Goal: Task Accomplishment & Management: Manage account settings

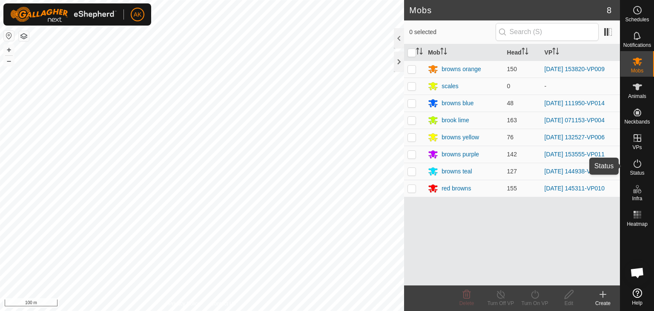
click at [638, 165] on icon at bounding box center [637, 163] width 10 height 10
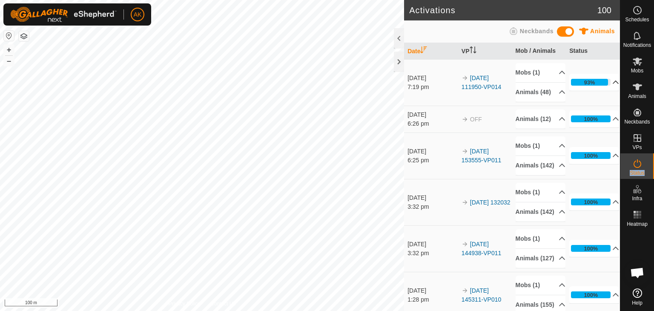
click at [612, 86] on icon at bounding box center [615, 82] width 7 height 7
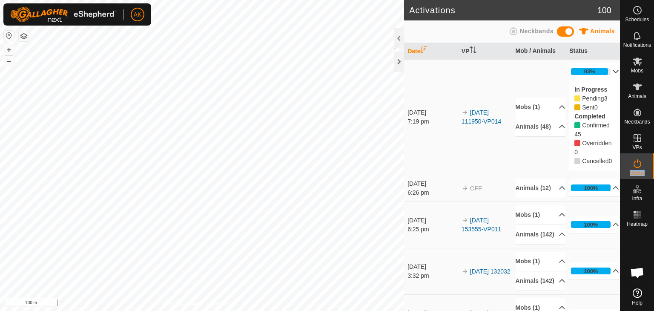
click at [605, 72] on p-accordion-header "93%" at bounding box center [594, 71] width 50 height 17
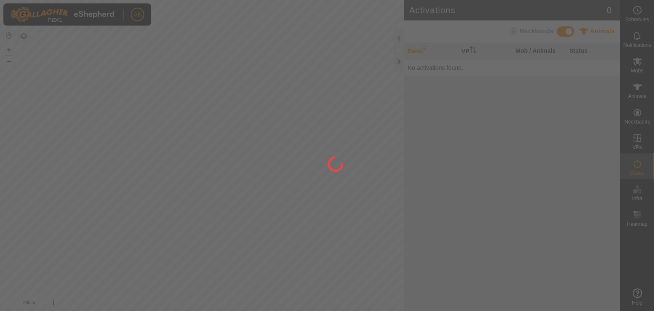
click at [140, 147] on div at bounding box center [327, 155] width 654 height 311
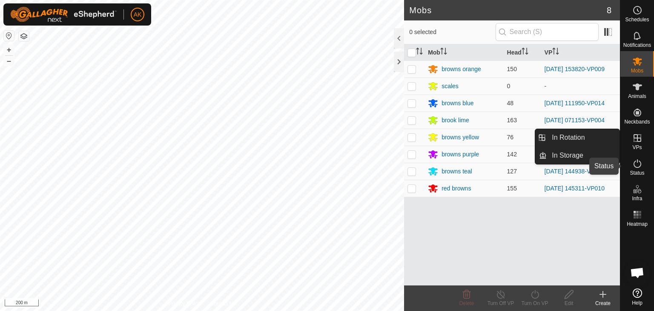
click at [636, 164] on icon at bounding box center [637, 163] width 10 height 10
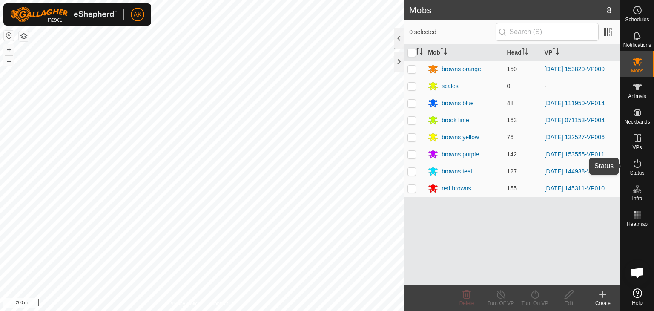
click at [636, 164] on icon at bounding box center [637, 163] width 10 height 10
click at [637, 166] on icon at bounding box center [637, 163] width 10 height 10
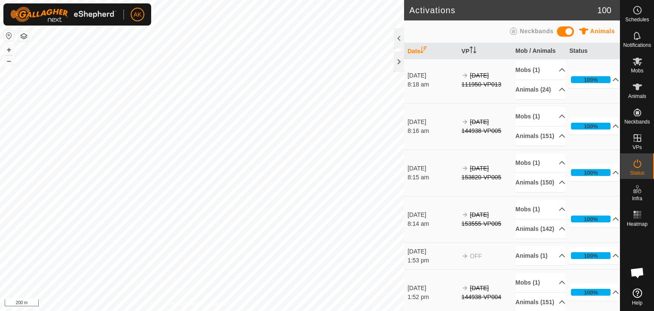
scroll to position [1787, 0]
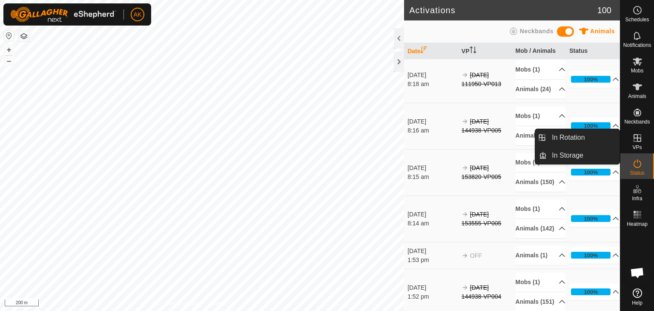
click at [636, 135] on icon at bounding box center [637, 138] width 8 height 8
click at [578, 134] on link "In Rotation" at bounding box center [582, 137] width 73 height 17
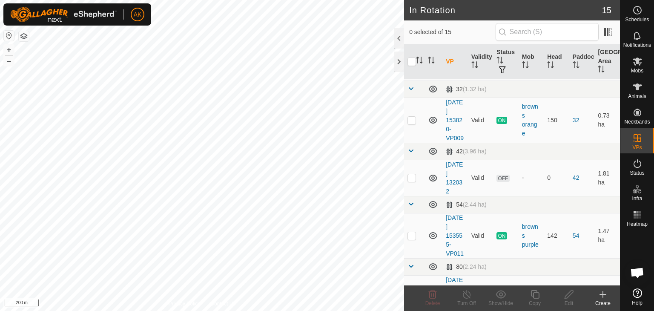
scroll to position [255, 0]
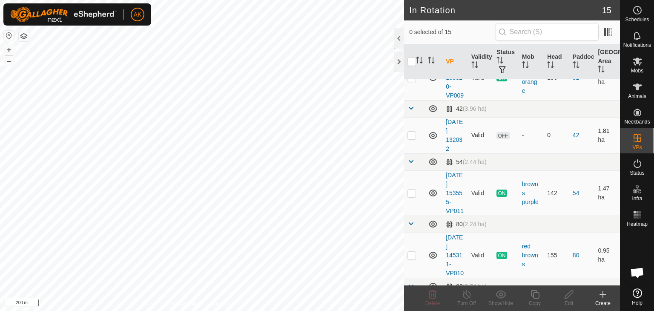
click at [410, 138] on p-checkbox at bounding box center [411, 134] width 9 height 7
checkbox input "false"
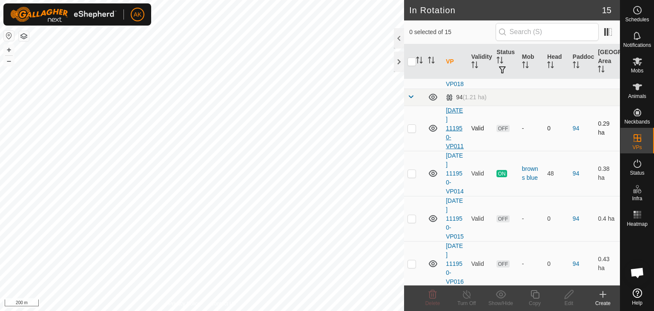
scroll to position [553, 0]
click at [412, 68] on p-checkbox at bounding box center [411, 64] width 9 height 7
checkbox input "false"
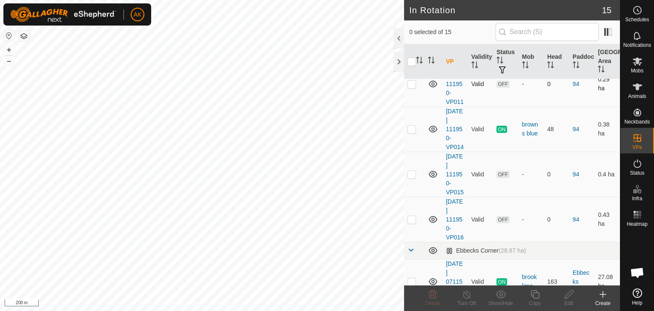
click at [406, 106] on td at bounding box center [414, 83] width 20 height 45
click at [411, 87] on p-checkbox at bounding box center [411, 83] width 9 height 7
click at [414, 87] on p-checkbox at bounding box center [411, 83] width 9 height 7
checkbox input "false"
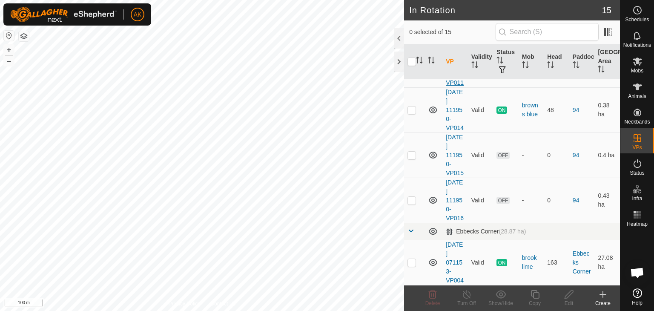
scroll to position [681, 0]
click at [411, 158] on p-checkbox at bounding box center [411, 154] width 9 height 7
checkbox input "false"
click at [409, 203] on p-checkbox at bounding box center [411, 200] width 9 height 7
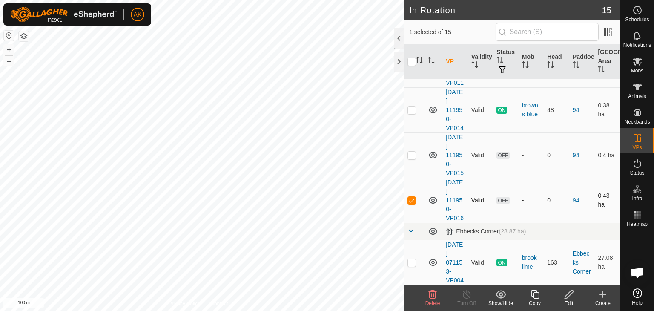
click at [409, 203] on p-checkbox at bounding box center [411, 200] width 9 height 7
checkbox input "false"
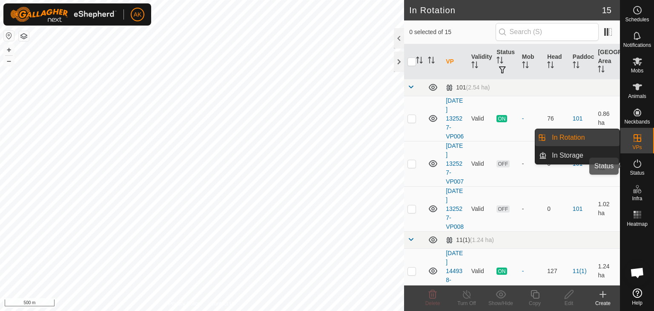
click at [637, 162] on icon at bounding box center [637, 163] width 8 height 9
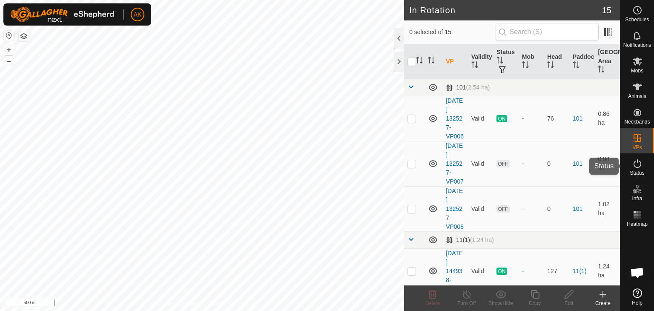
click at [637, 162] on icon at bounding box center [637, 163] width 8 height 9
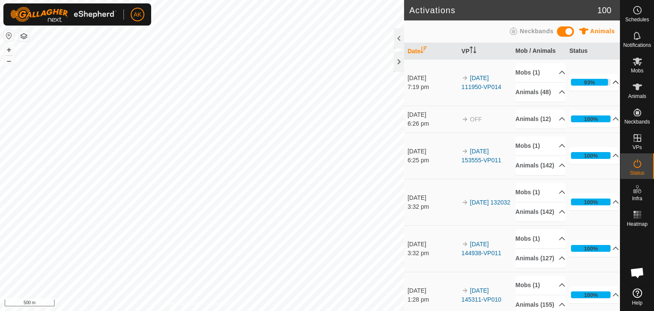
click at [612, 84] on icon at bounding box center [615, 82] width 7 height 7
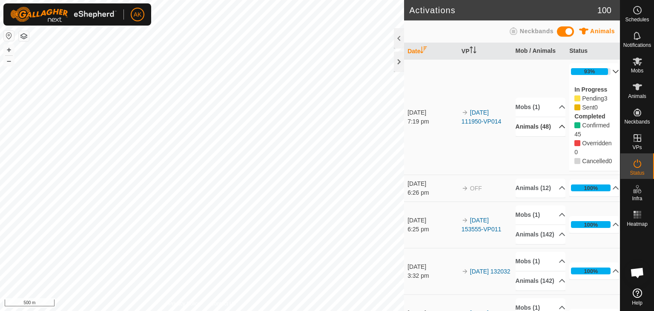
click at [558, 130] on icon at bounding box center [561, 126] width 7 height 7
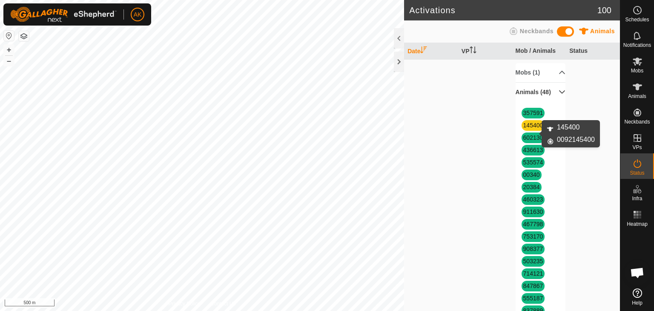
click at [531, 129] on link "145400" at bounding box center [533, 125] width 20 height 7
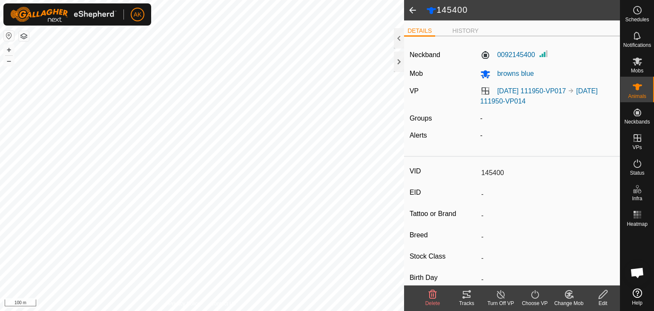
click at [413, 7] on span at bounding box center [412, 10] width 17 height 20
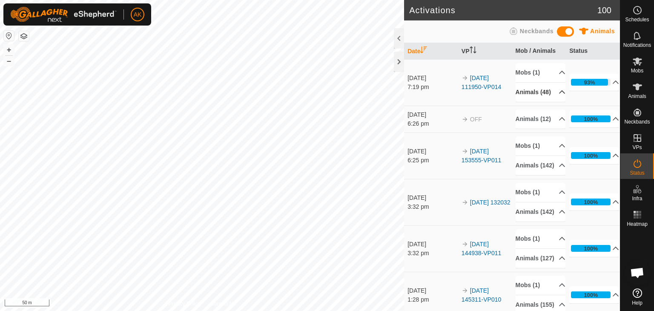
click at [559, 94] on icon at bounding box center [562, 91] width 6 height 3
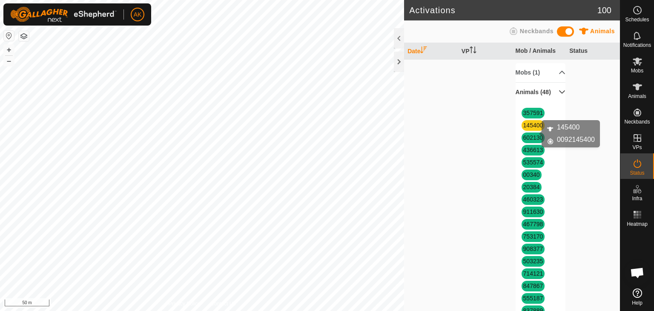
click at [528, 129] on link "145400" at bounding box center [533, 125] width 20 height 7
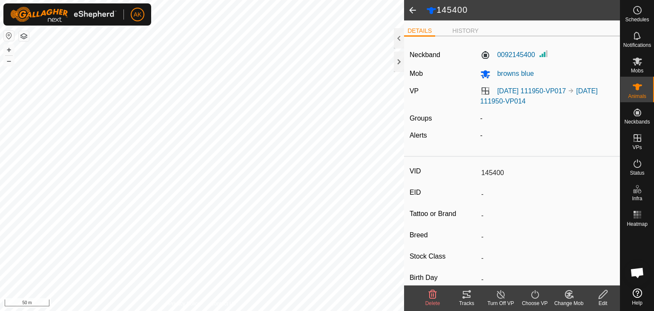
click at [430, 298] on icon at bounding box center [432, 294] width 10 height 10
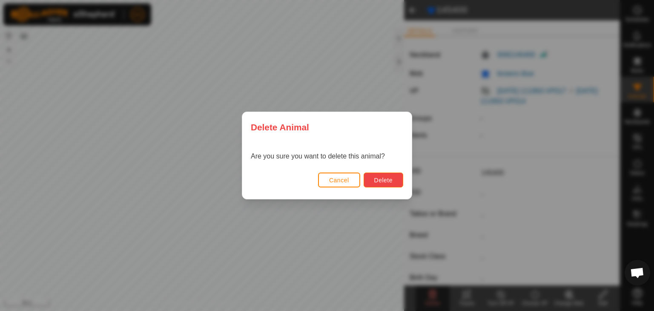
click at [389, 182] on span "Delete" at bounding box center [383, 180] width 18 height 7
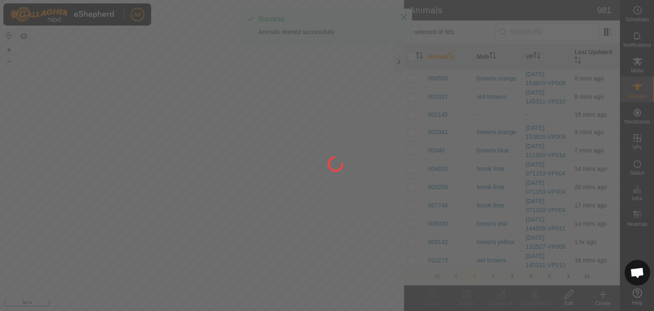
click at [603, 294] on div at bounding box center [327, 155] width 654 height 311
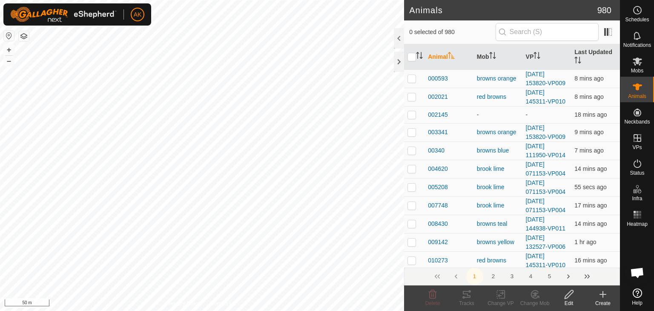
click at [603, 294] on icon at bounding box center [603, 294] width 6 height 0
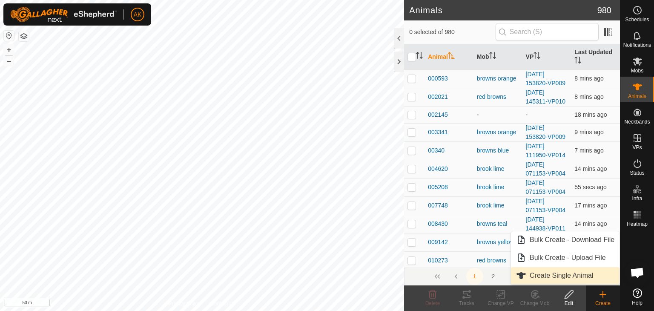
click at [569, 271] on link "Create Single Animal" at bounding box center [565, 275] width 109 height 17
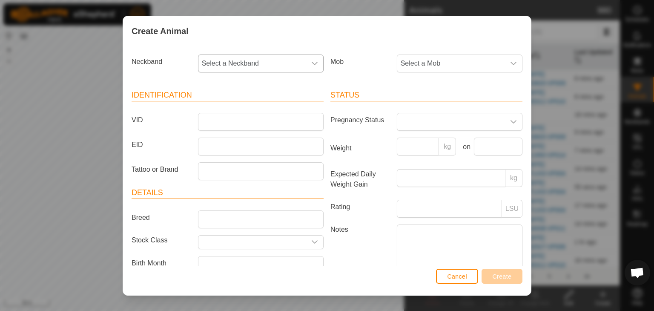
click at [257, 61] on span "Select a Neckband" at bounding box center [252, 63] width 108 height 17
type input "145300"
click at [254, 62] on span "Select a Neckband" at bounding box center [252, 63] width 108 height 17
click at [311, 62] on icon "dropdown trigger" at bounding box center [314, 63] width 7 height 7
click at [262, 85] on input "145300" at bounding box center [260, 86] width 112 height 18
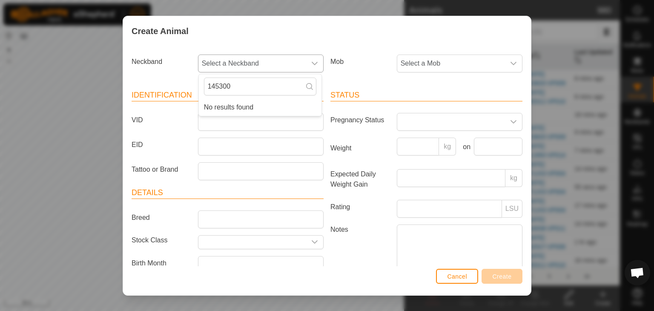
click at [311, 60] on icon "dropdown trigger" at bounding box center [314, 63] width 7 height 7
click at [454, 277] on span "Cancel" at bounding box center [457, 276] width 20 height 7
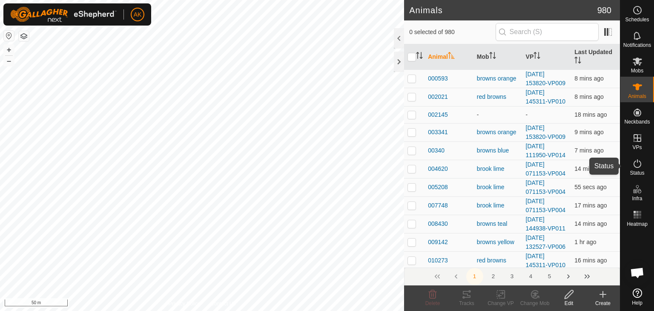
click at [637, 166] on icon at bounding box center [637, 163] width 10 height 10
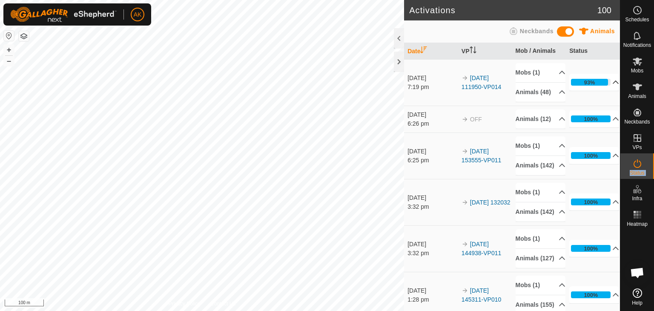
click at [613, 84] on icon at bounding box center [616, 81] width 6 height 3
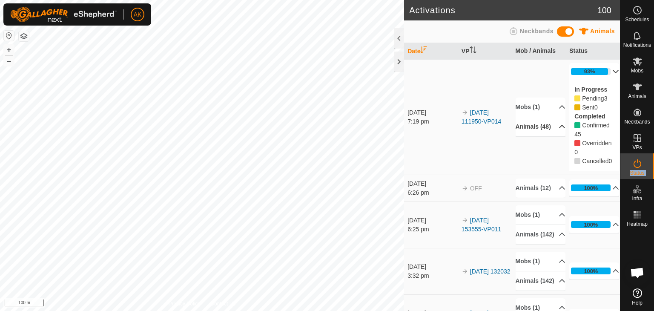
click at [559, 128] on icon at bounding box center [562, 126] width 6 height 3
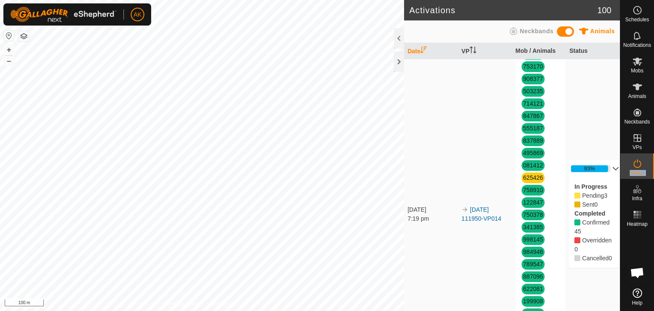
scroll to position [170, 0]
click at [529, 180] on link "625426" at bounding box center [533, 177] width 20 height 7
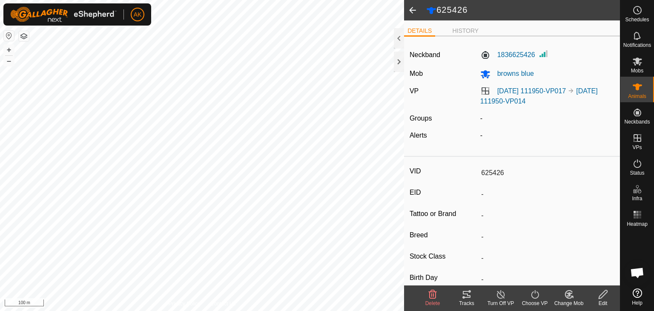
click at [429, 296] on icon at bounding box center [433, 294] width 8 height 9
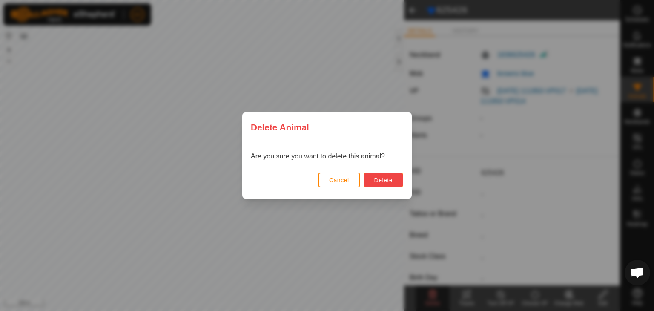
click at [380, 179] on span "Delete" at bounding box center [383, 180] width 18 height 7
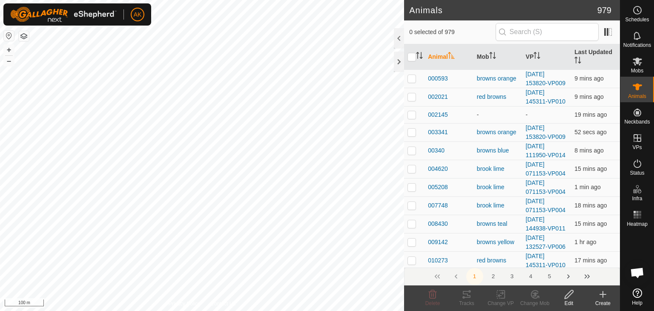
click at [603, 292] on icon at bounding box center [603, 294] width 0 height 6
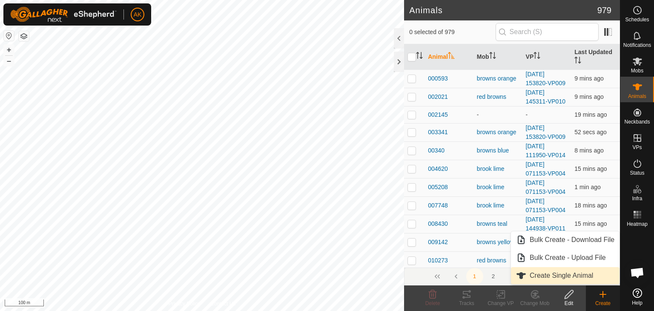
click at [568, 276] on link "Create Single Animal" at bounding box center [565, 275] width 109 height 17
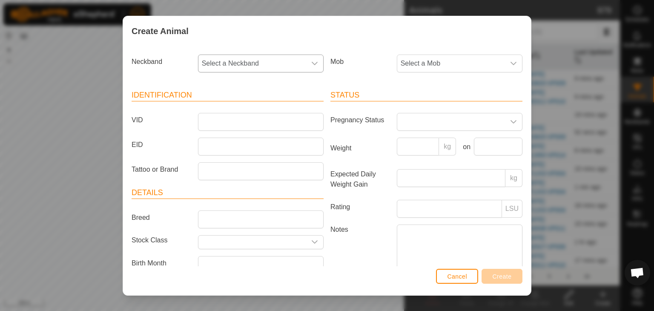
click at [278, 65] on span "Select a Neckband" at bounding box center [252, 63] width 108 height 17
type input "426"
click at [235, 104] on li "1836625426" at bounding box center [260, 107] width 123 height 17
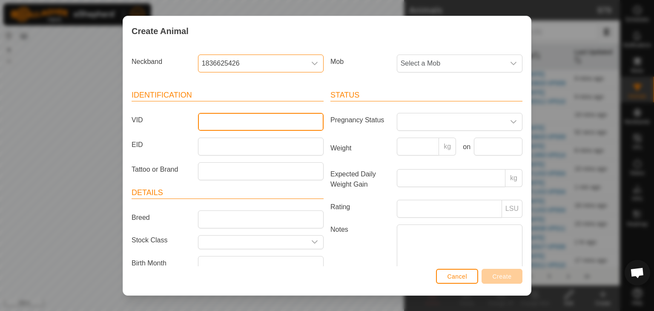
click at [217, 121] on input "VID" at bounding box center [261, 122] width 126 height 18
type input "625426"
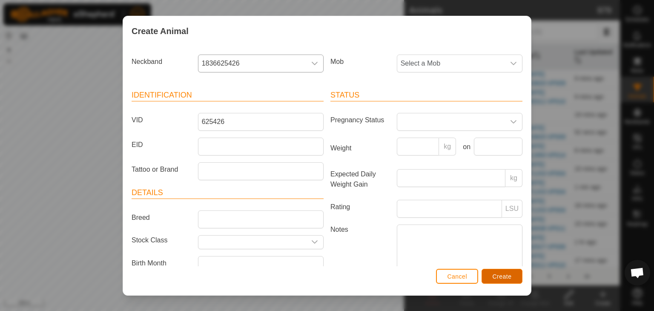
click at [507, 273] on span "Create" at bounding box center [501, 276] width 19 height 7
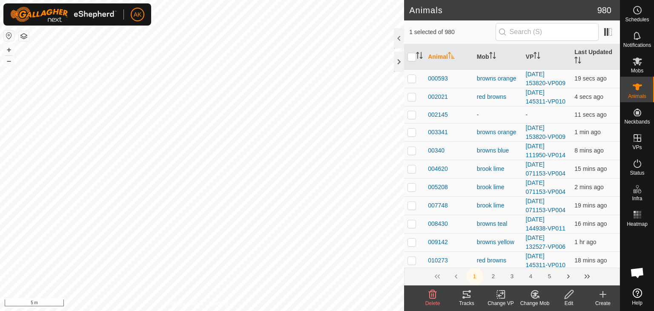
click at [531, 292] on icon at bounding box center [534, 294] width 7 height 8
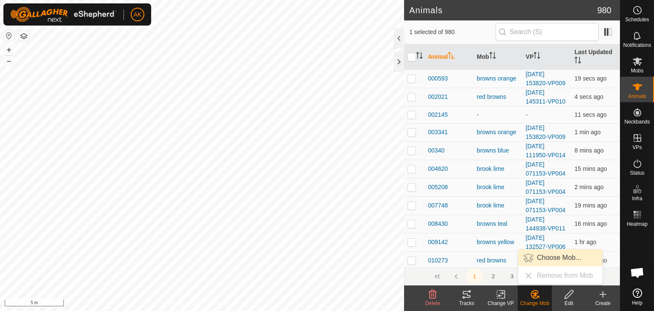
click at [546, 255] on link "Choose Mob..." at bounding box center [560, 257] width 84 height 17
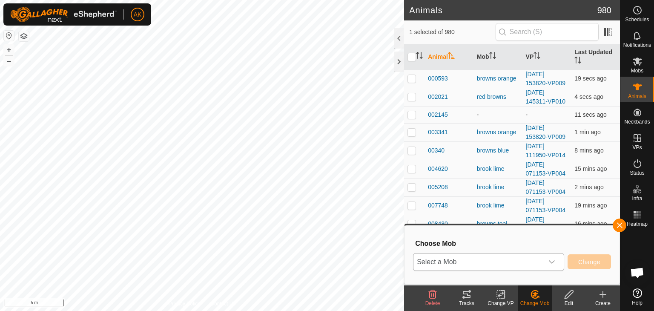
click at [555, 263] on div "dropdown trigger" at bounding box center [551, 261] width 17 height 17
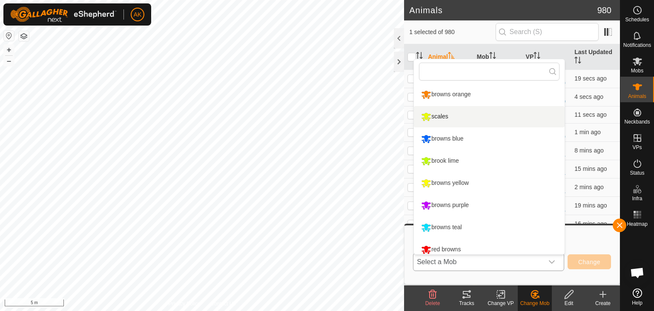
click at [442, 132] on li "browns blue" at bounding box center [489, 138] width 151 height 21
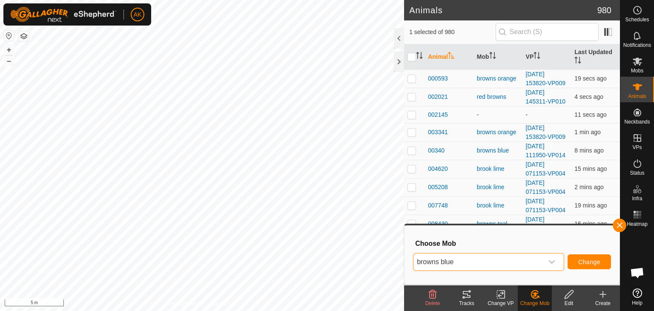
scroll to position [6, 0]
click at [581, 264] on span "Change" at bounding box center [589, 261] width 22 height 7
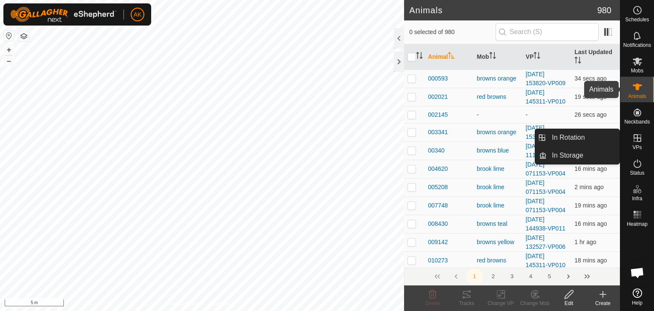
click at [636, 94] on span "Animals" at bounding box center [637, 96] width 18 height 5
click at [637, 162] on icon at bounding box center [637, 163] width 8 height 9
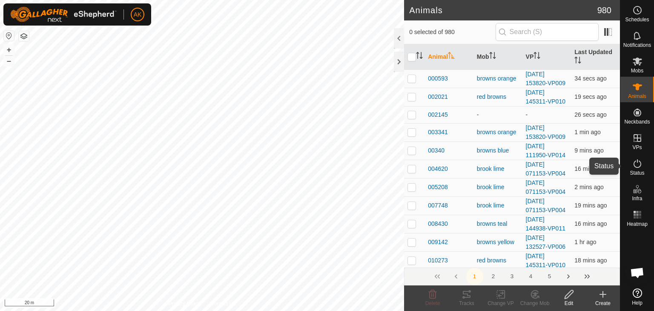
click at [637, 162] on icon at bounding box center [637, 163] width 8 height 9
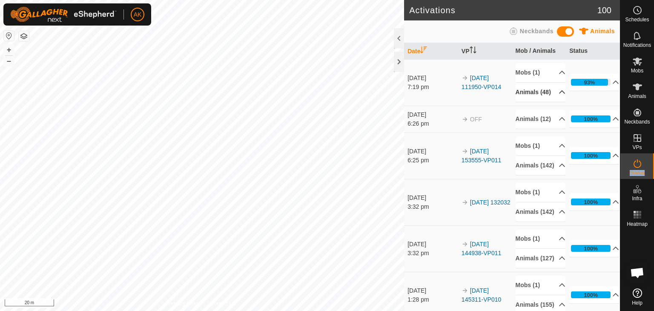
click at [558, 95] on icon at bounding box center [561, 92] width 7 height 7
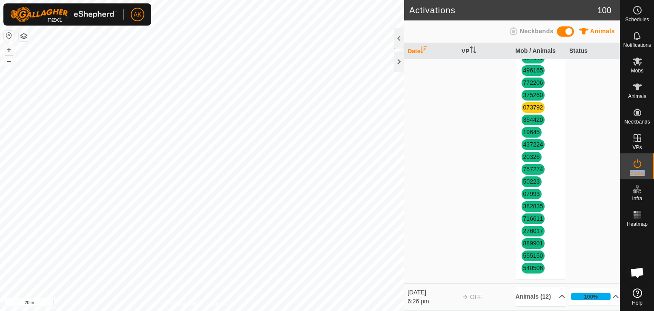
scroll to position [426, 0]
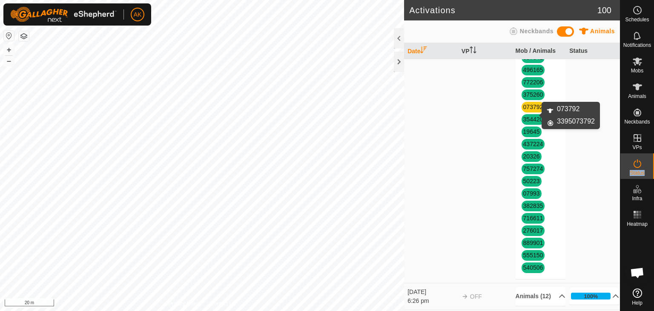
click at [533, 110] on link "073792" at bounding box center [533, 106] width 20 height 7
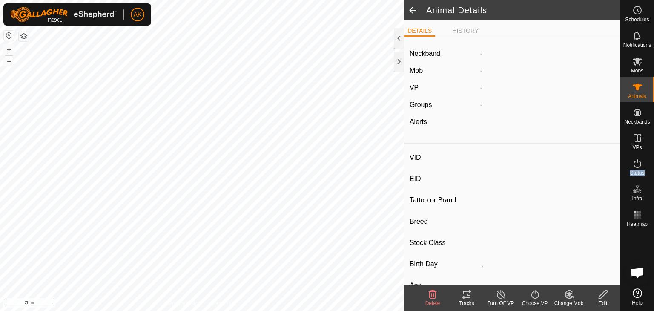
type input "073792"
type input "-"
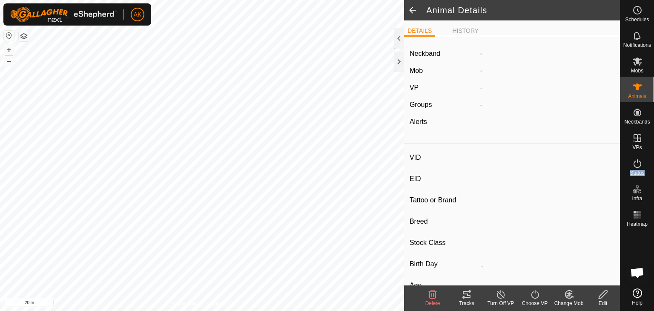
type input "-"
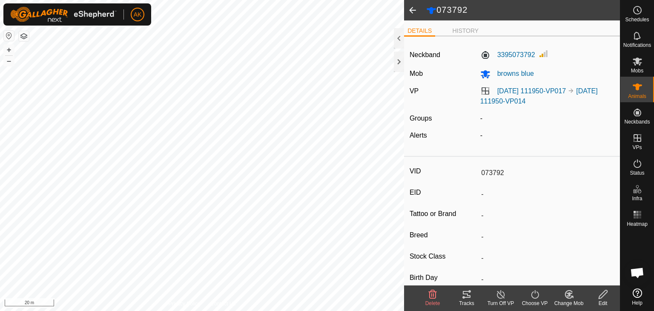
click at [430, 297] on icon at bounding box center [432, 294] width 10 height 10
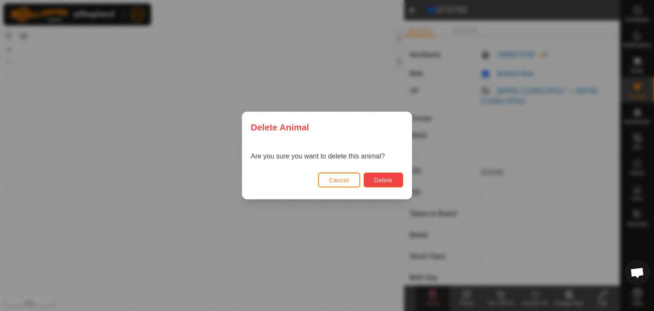
click at [375, 179] on span "Delete" at bounding box center [383, 180] width 18 height 7
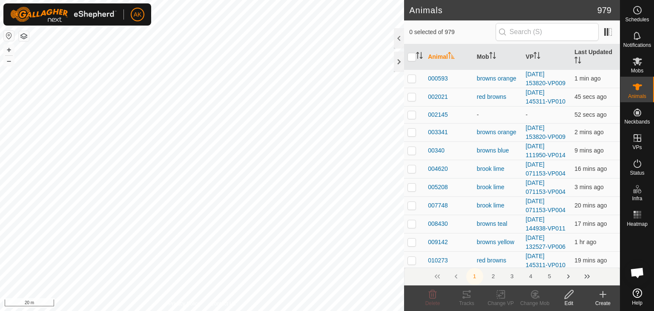
click at [603, 295] on icon at bounding box center [603, 294] width 0 height 6
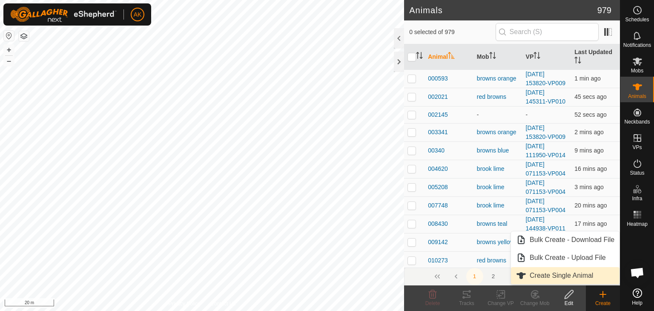
click at [564, 271] on link "Create Single Animal" at bounding box center [565, 275] width 109 height 17
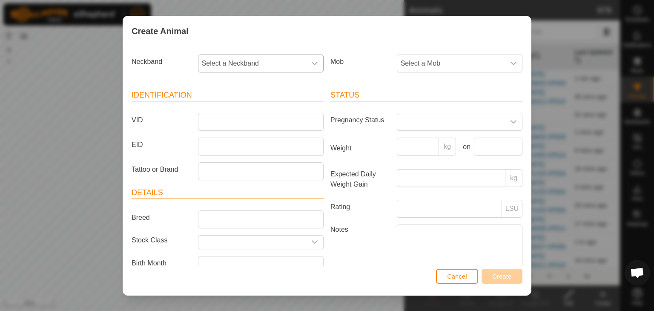
click at [252, 63] on span "Select a Neckband" at bounding box center [252, 63] width 108 height 17
type input "073"
click at [237, 106] on li "3395073792" at bounding box center [260, 107] width 123 height 17
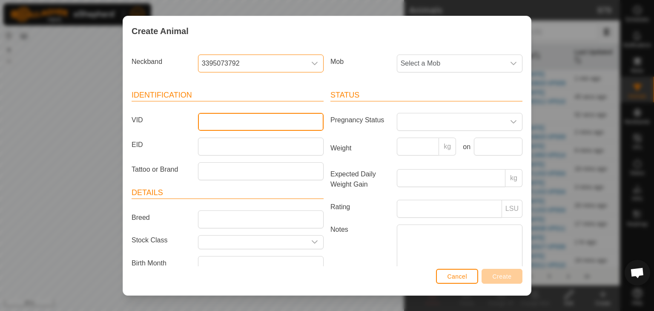
click at [214, 124] on input "VID" at bounding box center [261, 122] width 126 height 18
type input "073792"
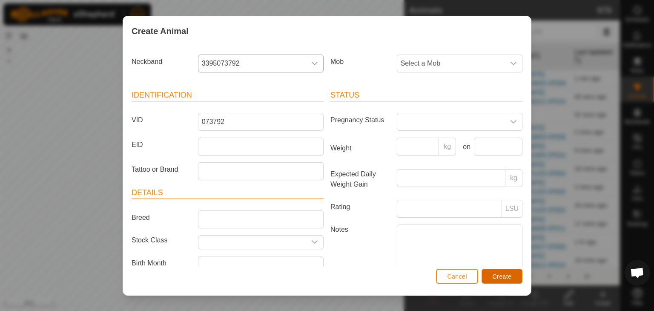
click at [502, 274] on span "Create" at bounding box center [501, 276] width 19 height 7
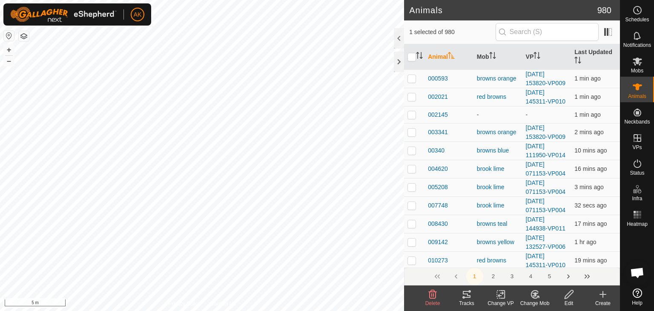
click at [537, 293] on icon at bounding box center [534, 294] width 11 height 10
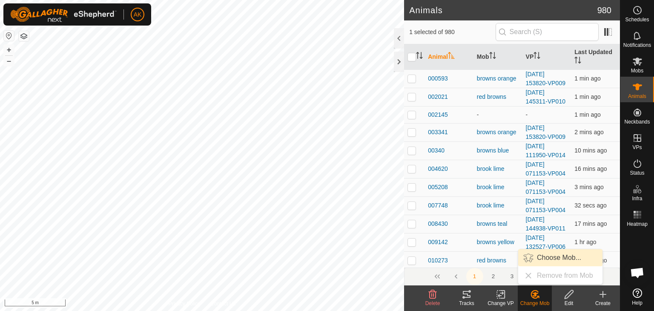
click at [547, 255] on link "Choose Mob..." at bounding box center [560, 257] width 84 height 17
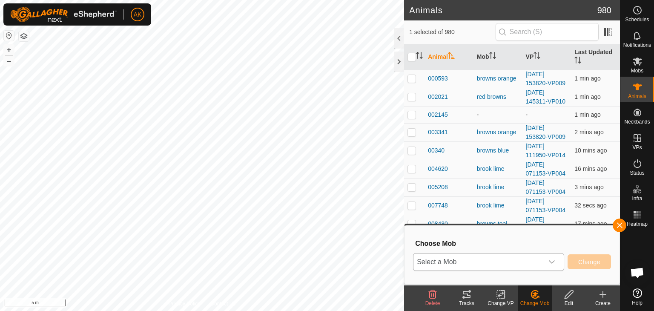
click at [548, 261] on icon "dropdown trigger" at bounding box center [551, 261] width 7 height 7
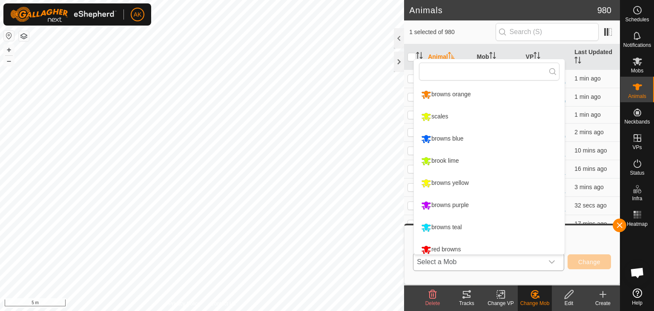
scroll to position [6, 0]
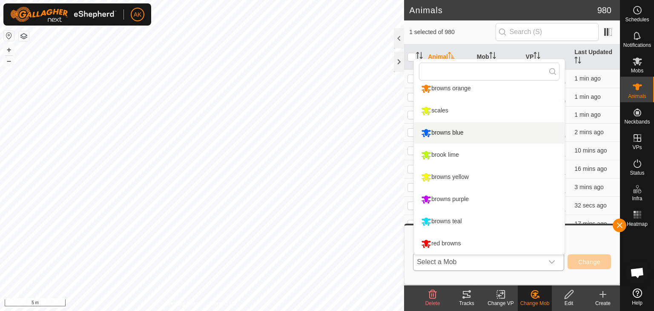
click at [451, 133] on li "browns blue" at bounding box center [489, 132] width 151 height 21
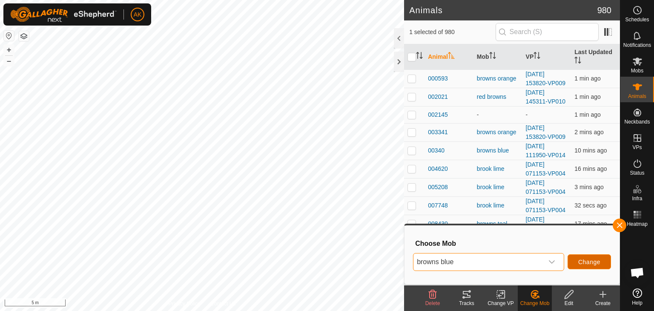
click at [588, 266] on button "Change" at bounding box center [588, 261] width 43 height 15
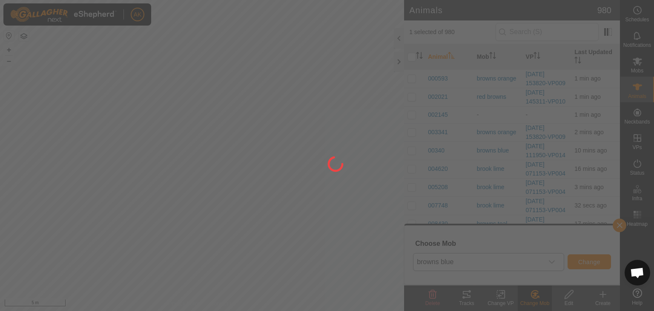
checkbox input "false"
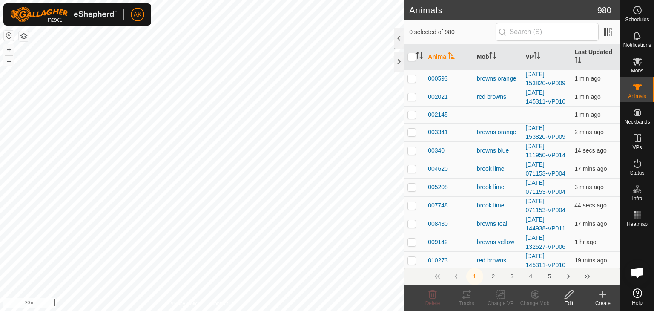
click at [22, 37] on button "button" at bounding box center [24, 36] width 10 height 10
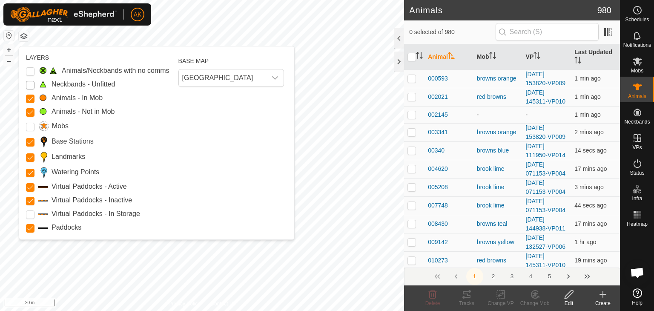
click at [29, 86] on Unfitted "Neckbands - Unfitted" at bounding box center [30, 85] width 9 height 9
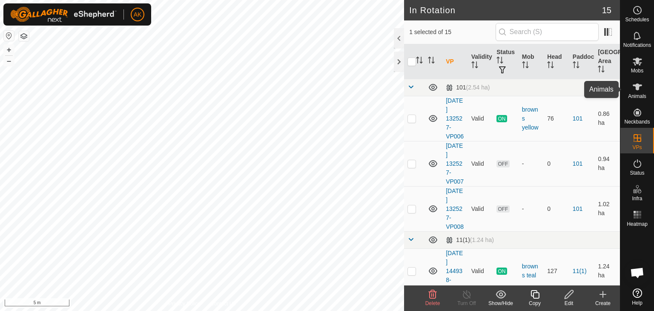
click at [636, 91] on icon at bounding box center [637, 87] width 10 height 10
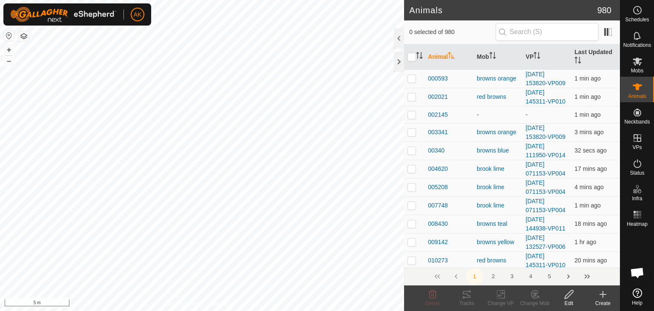
click at [600, 295] on icon at bounding box center [602, 294] width 10 height 10
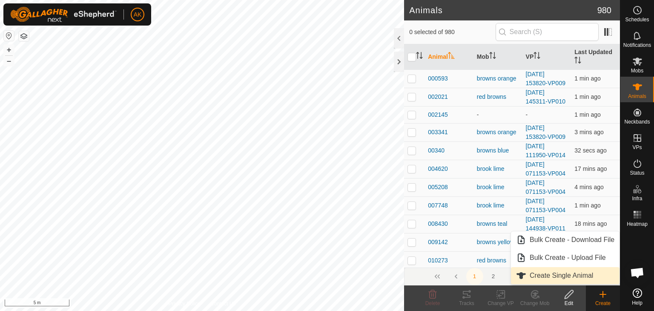
click at [548, 277] on link "Create Single Animal" at bounding box center [565, 275] width 109 height 17
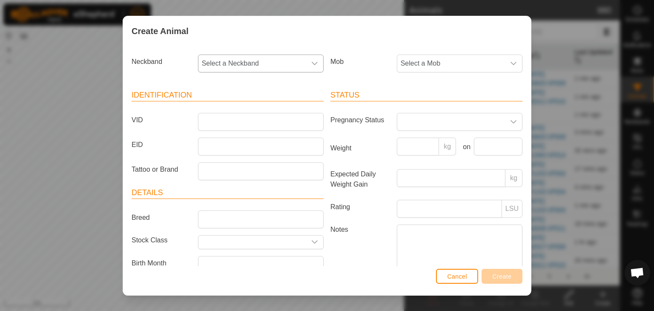
click at [249, 61] on span "Select a Neckband" at bounding box center [252, 63] width 108 height 17
type input "400"
click at [237, 105] on li "0092145400" at bounding box center [260, 107] width 123 height 17
click at [215, 118] on input "VID" at bounding box center [261, 122] width 126 height 18
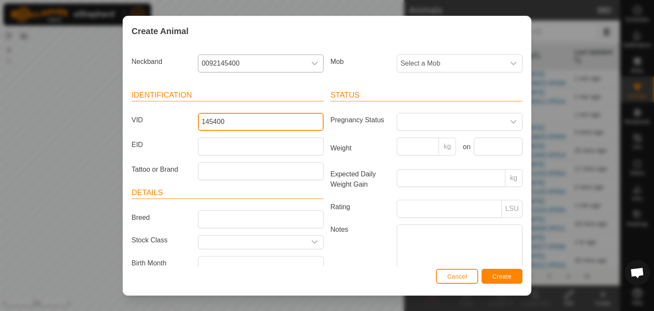
type input "145400"
click at [415, 51] on div "Mob Select a Mob" at bounding box center [426, 66] width 199 height 31
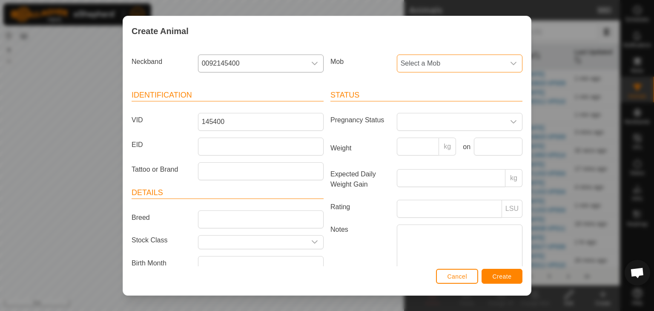
click at [415, 60] on span "Select a Mob" at bounding box center [451, 63] width 108 height 17
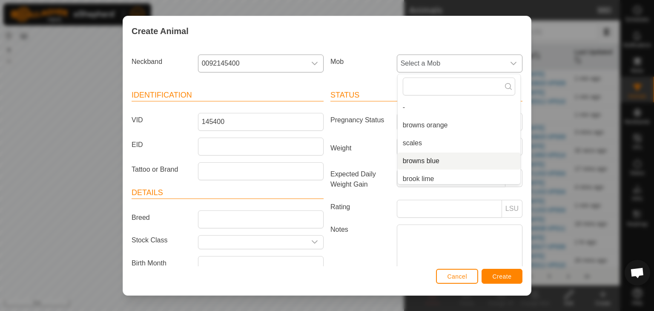
click at [417, 159] on li "browns blue" at bounding box center [458, 160] width 123 height 17
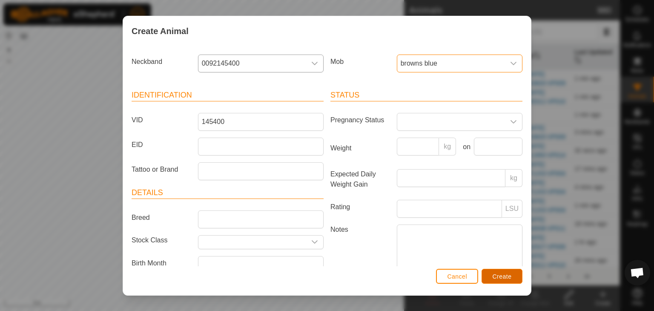
click at [511, 283] on button "Create" at bounding box center [501, 276] width 41 height 15
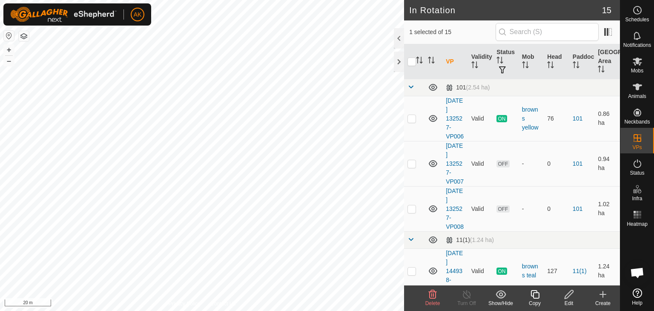
click at [437, 295] on delete-svg-icon at bounding box center [432, 294] width 34 height 10
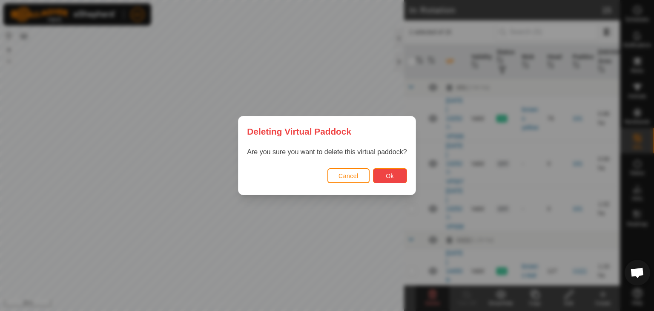
click at [389, 175] on span "Ok" at bounding box center [390, 175] width 8 height 7
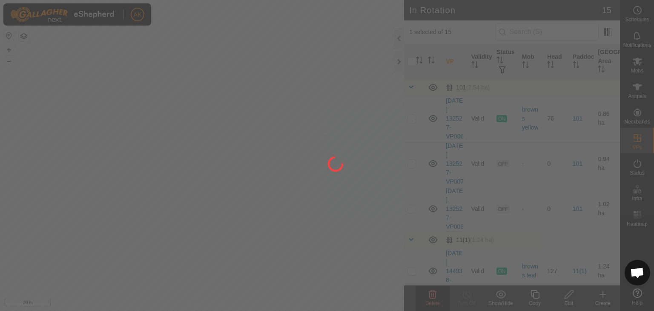
checkbox input "false"
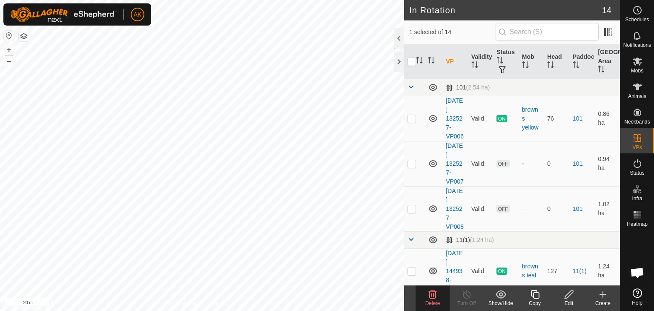
click at [436, 293] on icon at bounding box center [432, 294] width 10 height 10
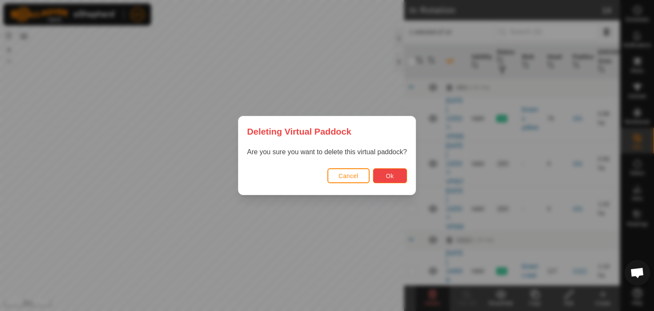
click at [385, 175] on button "Ok" at bounding box center [390, 175] width 34 height 15
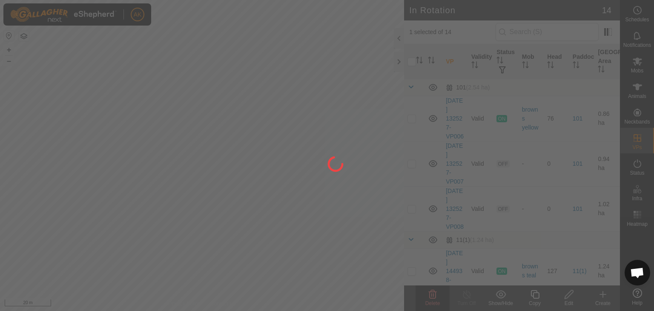
checkbox input "false"
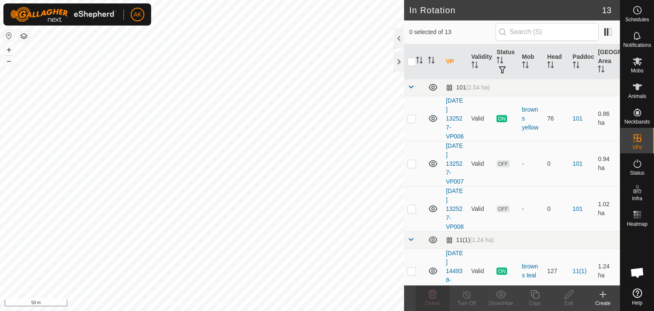
checkbox input "true"
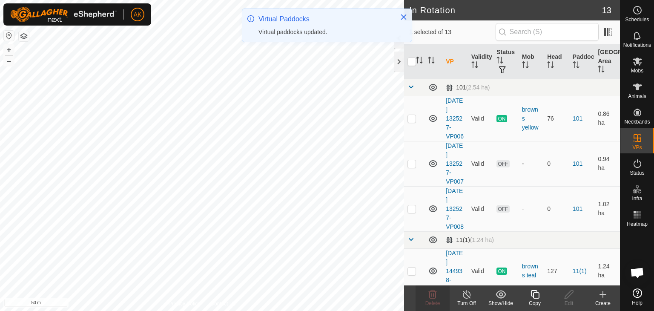
checkbox input "true"
checkbox input "false"
click at [436, 294] on icon at bounding box center [433, 294] width 8 height 9
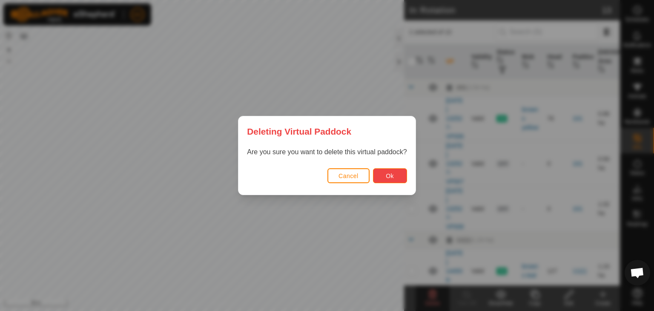
click at [391, 176] on span "Ok" at bounding box center [390, 175] width 8 height 7
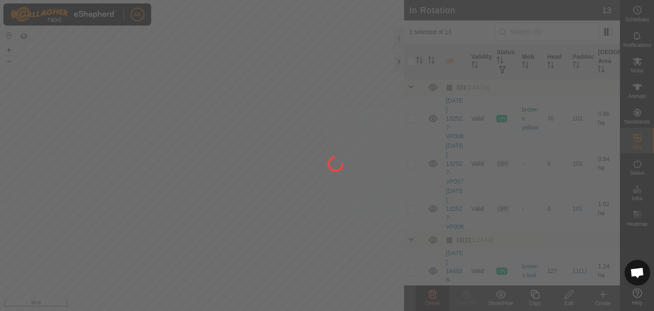
checkbox input "false"
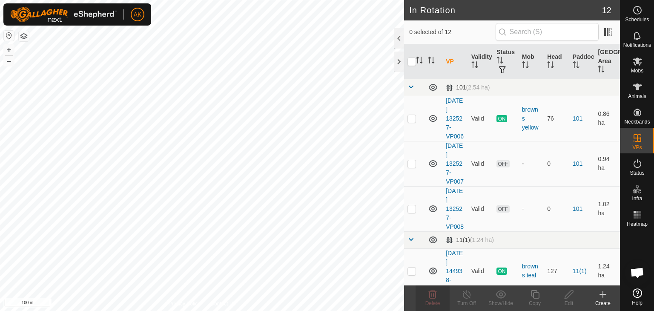
click at [417, 310] on html "AK Schedules Notifications Mobs Animals Neckbands VPs Status Infra Heatmap Help…" at bounding box center [327, 155] width 654 height 311
click at [637, 89] on icon at bounding box center [636, 86] width 9 height 7
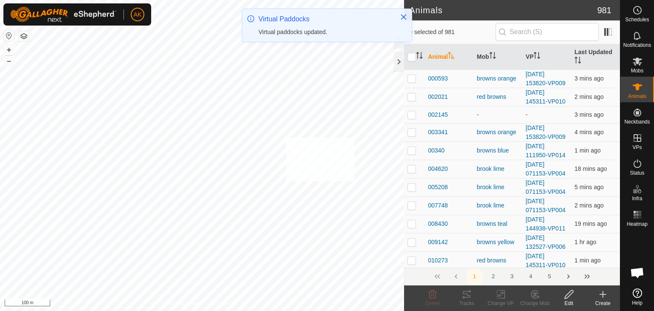
checkbox input "true"
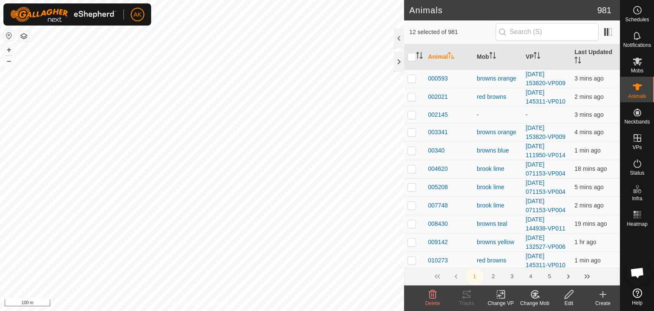
click at [500, 296] on icon at bounding box center [500, 294] width 11 height 10
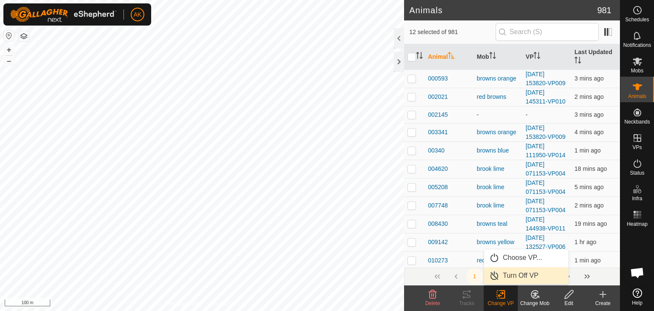
click at [508, 273] on link "Turn Off VP" at bounding box center [526, 275] width 84 height 17
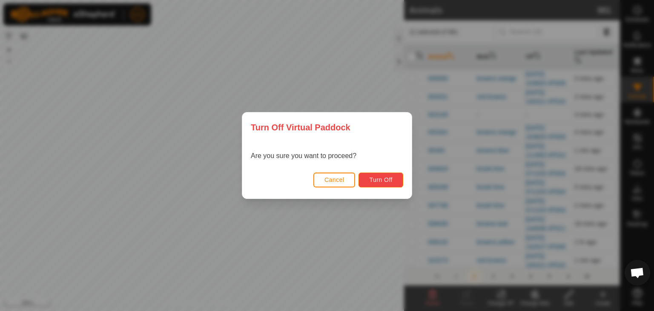
click at [376, 183] on span "Turn Off" at bounding box center [380, 179] width 23 height 7
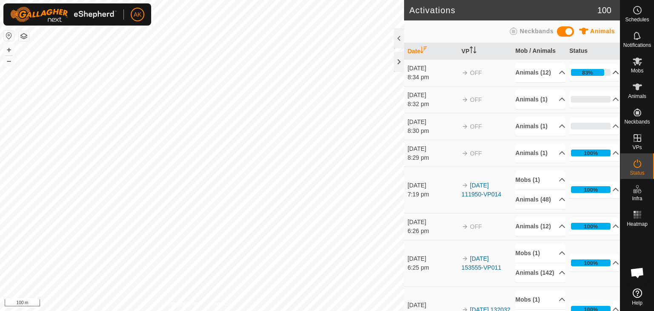
click at [613, 74] on icon at bounding box center [616, 72] width 6 height 3
click at [612, 76] on icon at bounding box center [615, 72] width 7 height 7
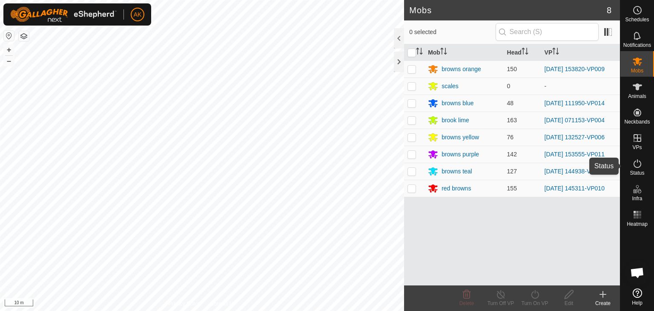
click at [637, 159] on icon at bounding box center [637, 163] width 8 height 9
click at [637, 162] on icon at bounding box center [637, 163] width 8 height 9
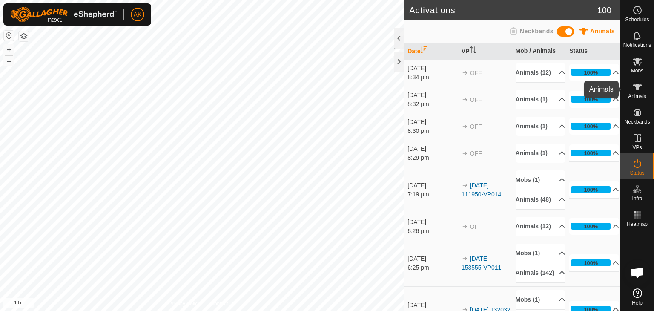
click at [636, 94] on span "Animals" at bounding box center [637, 96] width 18 height 5
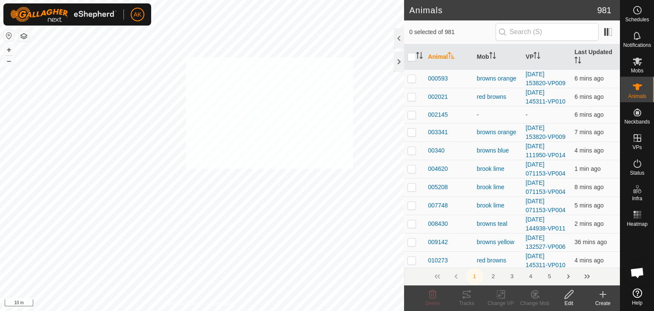
checkbox input "true"
click at [533, 294] on icon at bounding box center [534, 294] width 11 height 10
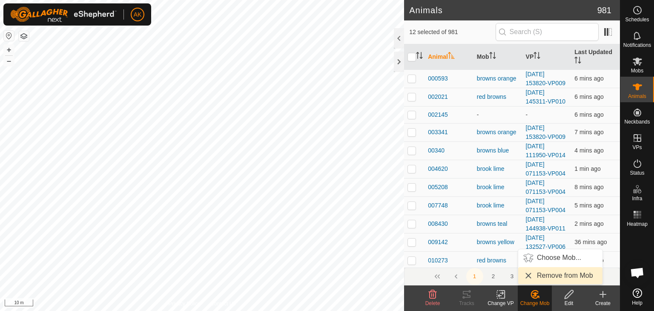
click at [548, 274] on link "Remove from Mob" at bounding box center [560, 275] width 84 height 17
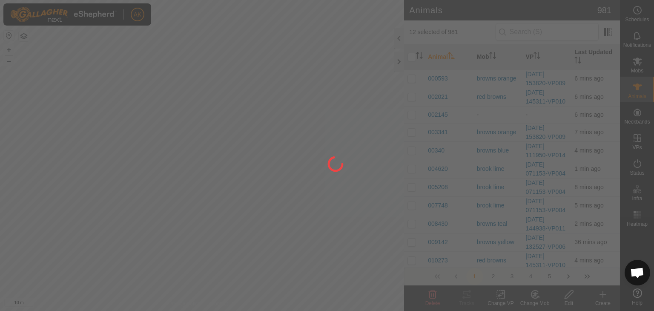
checkbox input "false"
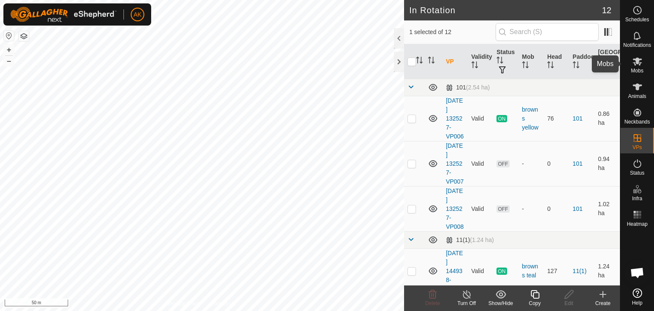
click at [638, 63] on icon at bounding box center [636, 61] width 9 height 8
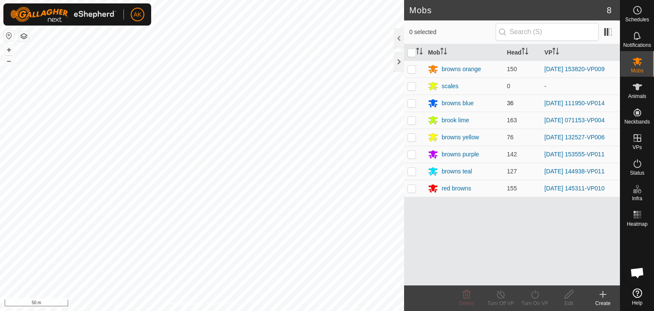
click at [409, 102] on p-checkbox at bounding box center [411, 103] width 9 height 7
checkbox input "true"
click at [534, 293] on icon at bounding box center [534, 294] width 11 height 10
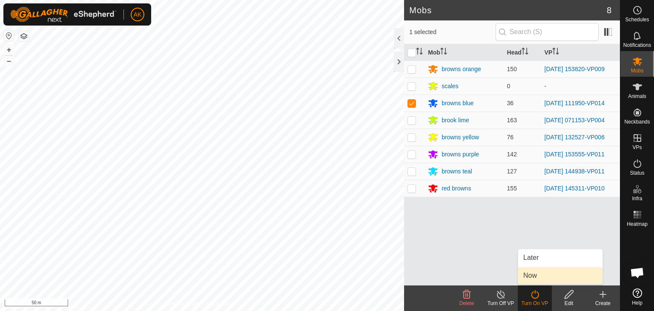
click at [529, 275] on link "Now" at bounding box center [560, 275] width 84 height 17
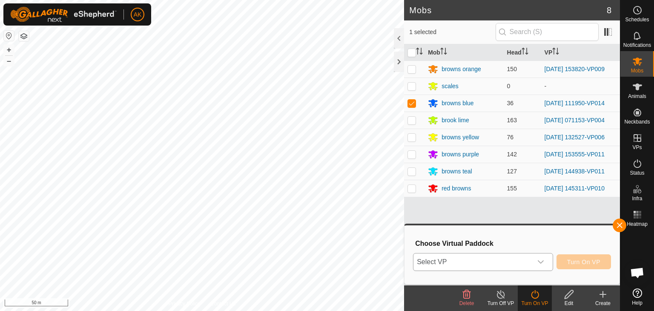
click at [506, 262] on span "Select VP" at bounding box center [472, 261] width 119 height 17
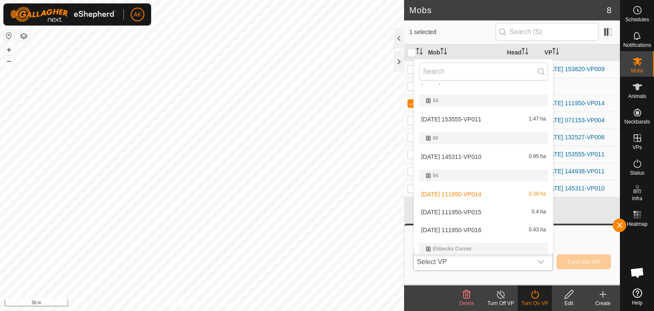
scroll to position [185, 0]
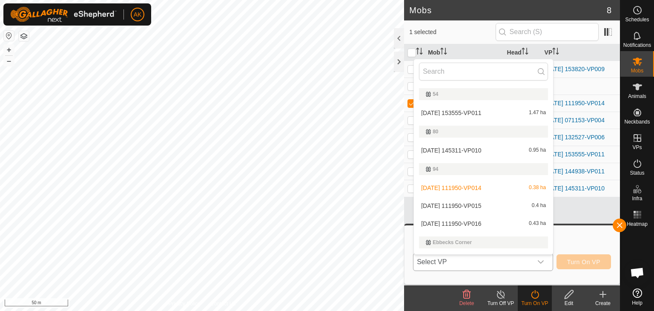
click at [466, 186] on li "2025-08-27 111950-VP014 0.38 ha" at bounding box center [483, 187] width 139 height 17
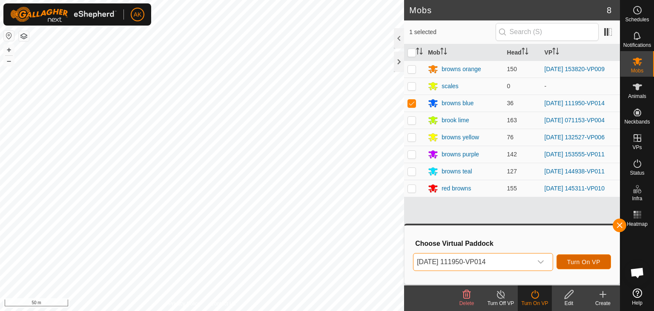
click at [580, 266] on button "Turn On VP" at bounding box center [583, 261] width 54 height 15
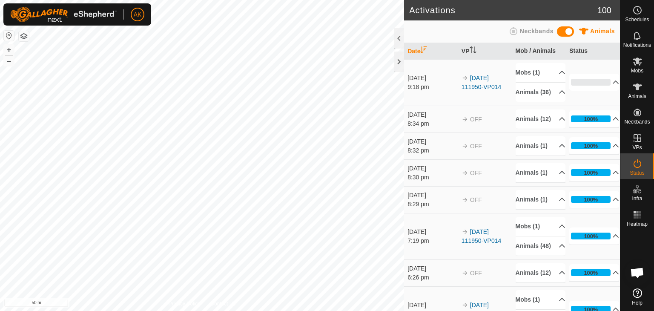
click at [580, 259] on td "100% In Progress Pending 0 Sent 0 Completed Confirmed 33 Overridden 12 Cancelle…" at bounding box center [593, 236] width 54 height 46
